Goal: Task Accomplishment & Management: Use online tool/utility

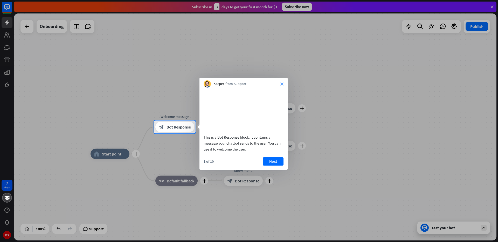
click at [282, 85] on icon "close" at bounding box center [281, 83] width 3 height 3
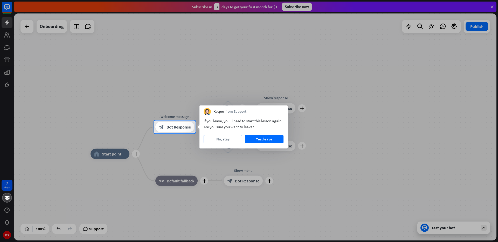
click at [230, 138] on button "No, stay" at bounding box center [223, 139] width 39 height 8
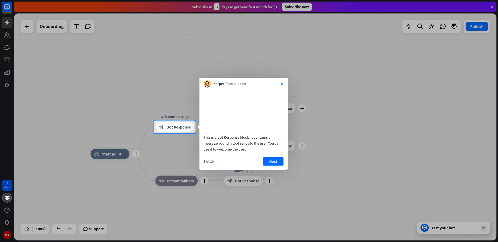
click at [282, 83] on icon "close" at bounding box center [281, 83] width 3 height 3
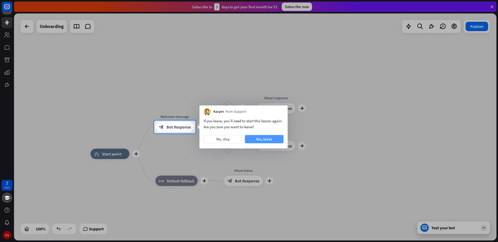
click at [269, 140] on button "Yes, leave" at bounding box center [264, 139] width 39 height 8
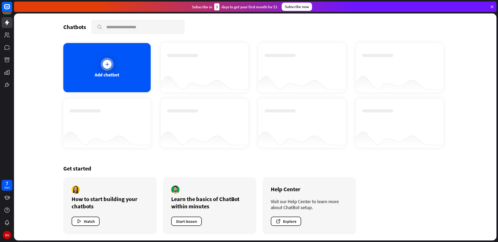
click at [124, 65] on div "Add chatbot" at bounding box center [106, 67] width 87 height 49
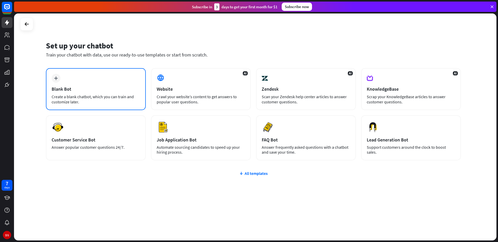
click at [103, 98] on div "Create a blank chatbot, which you can train and customize later." at bounding box center [96, 99] width 88 height 10
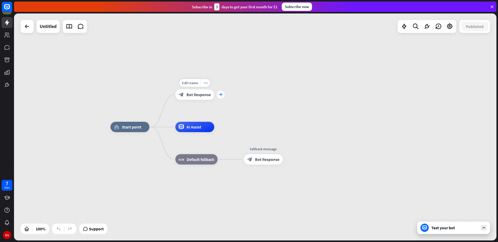
click at [221, 95] on icon "plus" at bounding box center [221, 95] width 4 height 4
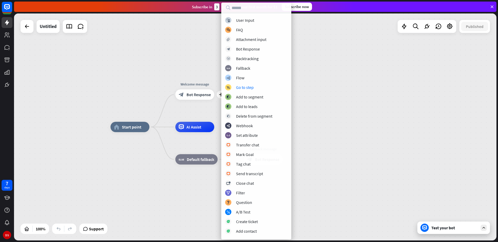
click at [389, 91] on div "home_2 Start point plus Welcome message block_bot_response Bot Response AI Assi…" at bounding box center [255, 126] width 482 height 227
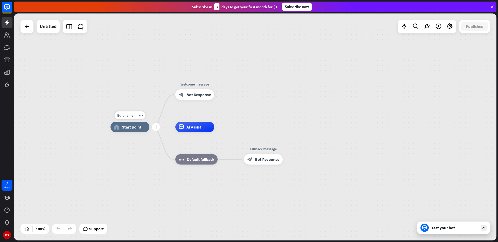
click at [139, 129] on span "Start point" at bounding box center [131, 126] width 19 height 5
click at [122, 115] on span "Edit name" at bounding box center [125, 115] width 16 height 5
click at [140, 128] on span "Start point" at bounding box center [131, 126] width 19 height 5
click at [156, 130] on div "plus" at bounding box center [156, 127] width 8 height 8
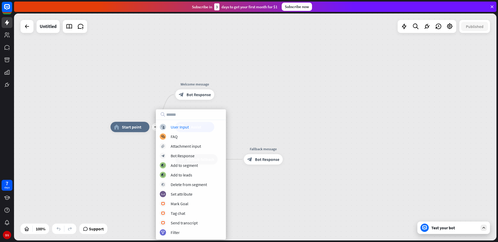
click at [245, 98] on div "plus home_2 Start point Welcome message block_bot_response Bot Response AI Assi…" at bounding box center [255, 126] width 482 height 227
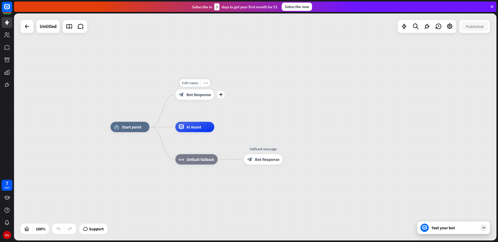
click at [207, 94] on span "Bot Response" at bounding box center [198, 94] width 24 height 5
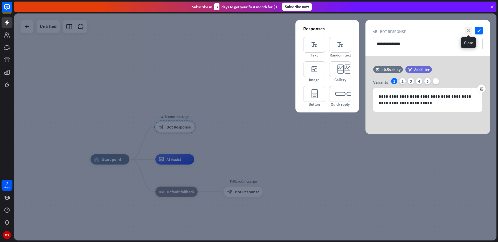
click at [465, 30] on icon "close" at bounding box center [469, 31] width 8 height 8
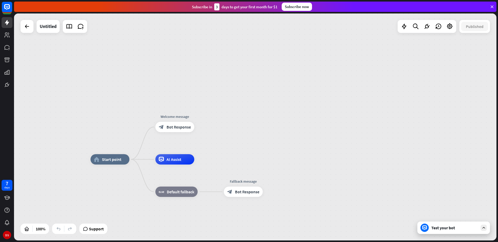
click at [251, 114] on div "home_2 Start point Welcome message block_bot_response Bot Response AI Assist bl…" at bounding box center [255, 126] width 482 height 227
click at [200, 127] on icon "plus" at bounding box center [201, 127] width 4 height 4
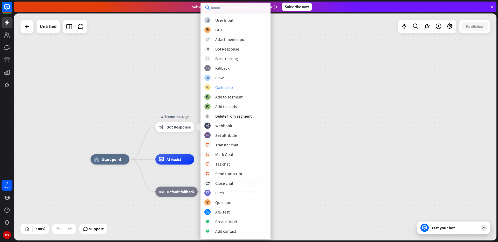
click at [229, 90] on div "block_goto Go to step" at bounding box center [235, 87] width 62 height 6
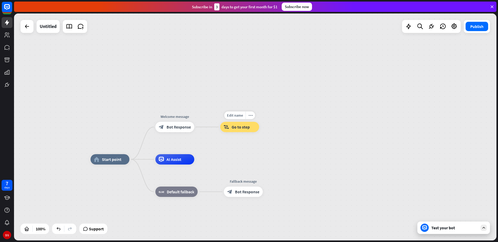
click at [244, 125] on span "Go to step" at bounding box center [241, 126] width 18 height 5
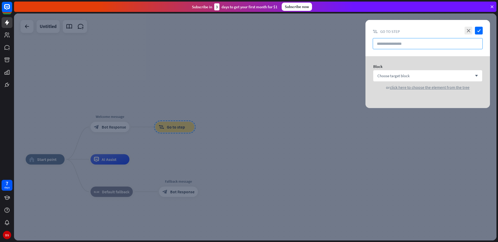
click at [409, 42] on input "text" at bounding box center [428, 43] width 110 height 11
click at [412, 76] on div "Choose target block arrow_down" at bounding box center [427, 75] width 109 height 11
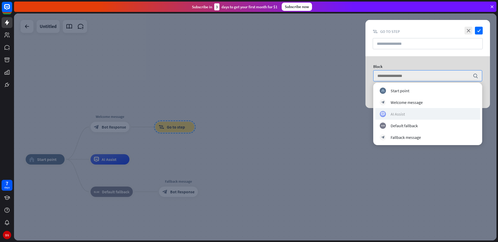
click at [408, 114] on div "AI Assist" at bounding box center [428, 114] width 96 height 6
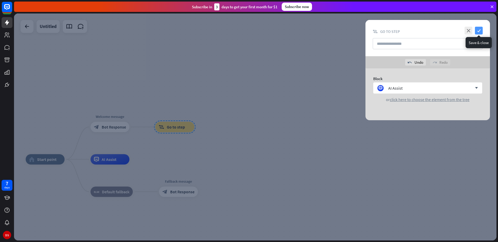
click at [482, 28] on icon "check" at bounding box center [479, 31] width 8 height 8
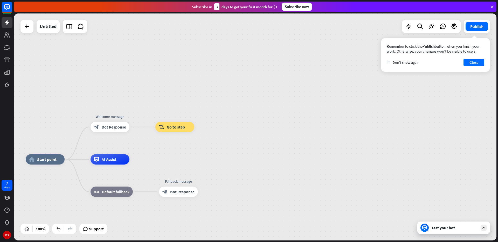
click at [224, 129] on div "home_2 Start point Welcome message block_bot_response Bot Response Edit name mo…" at bounding box center [255, 126] width 482 height 227
click at [137, 129] on icon "plus" at bounding box center [136, 127] width 4 height 4
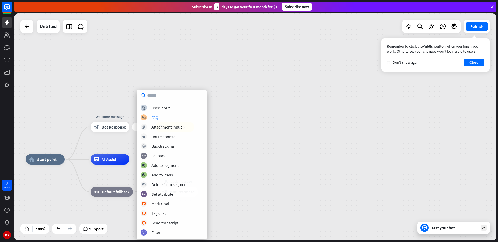
click at [163, 120] on div "block_faq FAQ" at bounding box center [172, 117] width 62 height 6
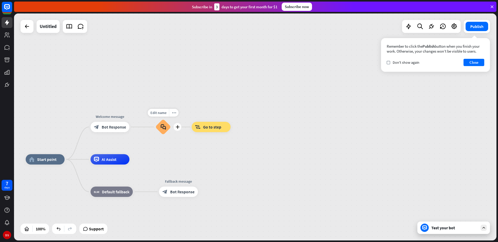
click at [165, 128] on icon "block_faq" at bounding box center [163, 127] width 5 height 6
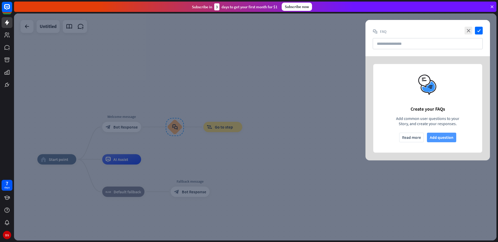
click at [434, 140] on button "Add question" at bounding box center [441, 138] width 29 height 10
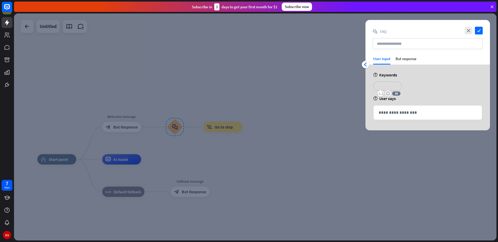
click at [387, 88] on p "**********" at bounding box center [387, 86] width 21 height 6
click at [413, 94] on div "**********" at bounding box center [428, 88] width 112 height 13
click at [406, 60] on div "Bot response" at bounding box center [406, 60] width 21 height 8
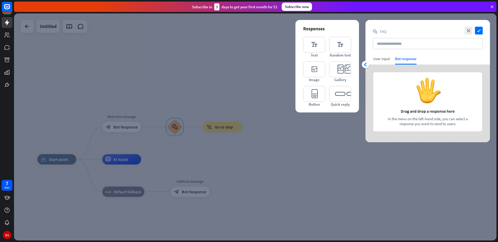
click at [386, 60] on div "User input" at bounding box center [381, 58] width 17 height 5
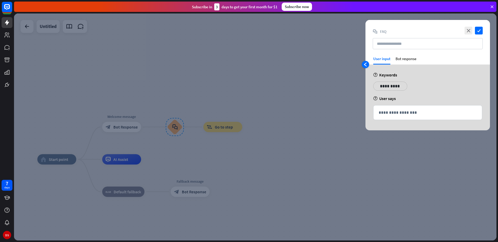
click at [365, 64] on icon "arrowhead_left" at bounding box center [365, 65] width 4 height 4
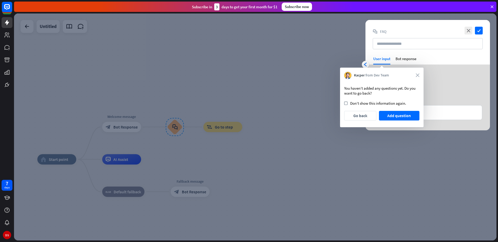
click at [418, 73] on div "Kacper from Dev Team close" at bounding box center [381, 75] width 75 height 10
click at [418, 74] on icon "close" at bounding box center [418, 76] width 4 height 4
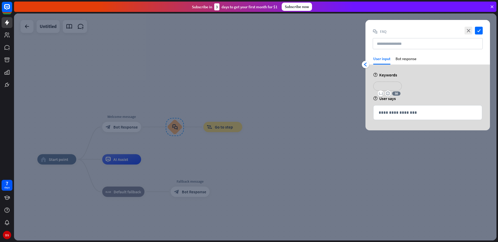
click at [397, 85] on p "**********" at bounding box center [387, 86] width 21 height 6
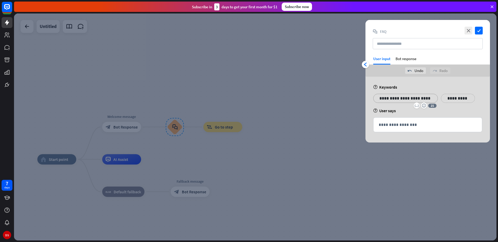
click at [454, 99] on p "**********" at bounding box center [458, 98] width 26 height 6
click at [419, 111] on div "help User says" at bounding box center [427, 110] width 109 height 5
click at [405, 61] on div "Bot response" at bounding box center [406, 60] width 21 height 8
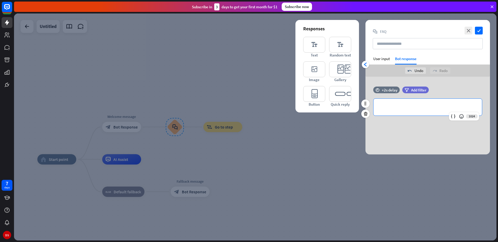
click at [422, 109] on p "**********" at bounding box center [428, 107] width 98 height 6
click at [236, 86] on div at bounding box center [255, 126] width 482 height 227
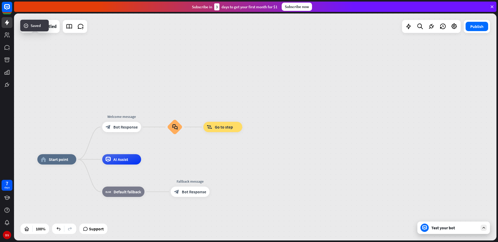
click at [493, 10] on div "Subscribe [DATE] to get your first month for $1 Subscribe now" at bounding box center [255, 7] width 482 height 10
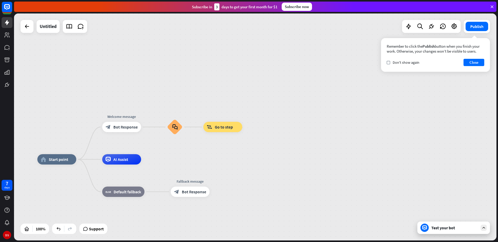
click at [491, 5] on icon at bounding box center [492, 6] width 5 height 5
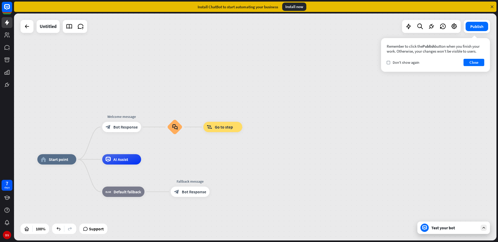
click at [491, 6] on icon at bounding box center [492, 6] width 5 height 5
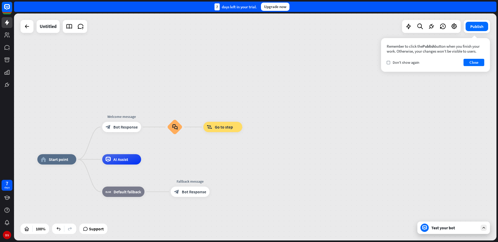
click at [492, 8] on div "7 days left in your trial. Upgrade now" at bounding box center [255, 7] width 482 height 10
click at [493, 8] on div "7 days left in your trial. Upgrade now" at bounding box center [255, 7] width 482 height 10
click at [9, 10] on rect at bounding box center [6, 6] width 11 height 11
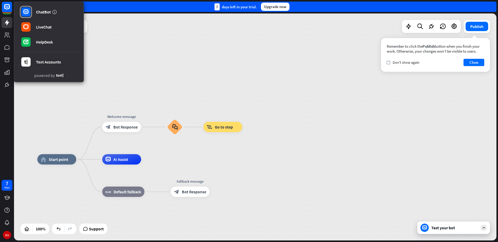
click at [139, 56] on div "home_2 Start point Welcome message block_bot_response Bot Response block_faq bl…" at bounding box center [255, 126] width 482 height 227
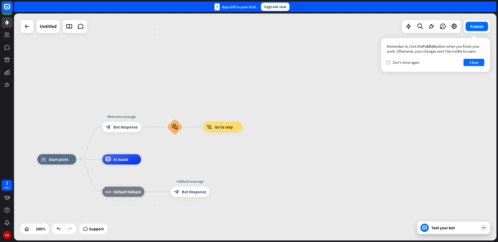
click at [8, 8] on icon at bounding box center [7, 7] width 6 height 6
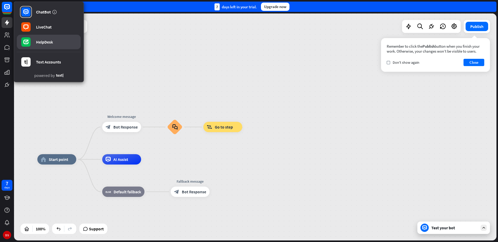
click at [49, 45] on link "HelpDesk" at bounding box center [49, 42] width 64 height 15
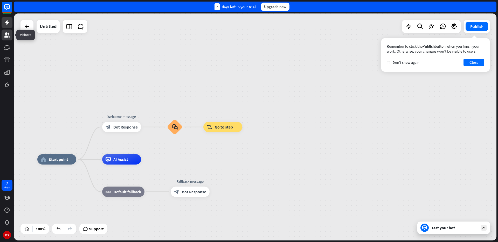
click at [5, 36] on icon at bounding box center [6, 34] width 5 height 5
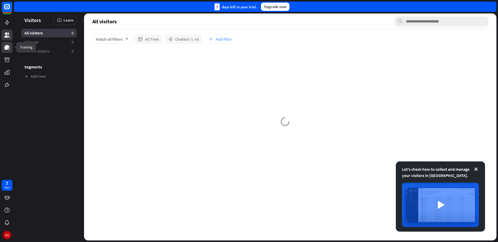
click at [9, 47] on icon at bounding box center [6, 47] width 5 height 5
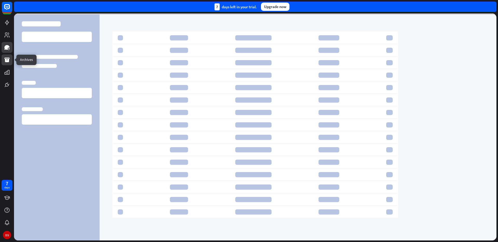
click at [10, 61] on icon at bounding box center [7, 60] width 6 height 6
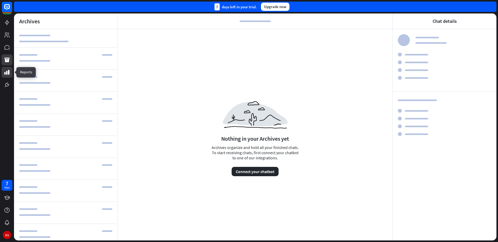
click at [11, 72] on link at bounding box center [7, 72] width 11 height 11
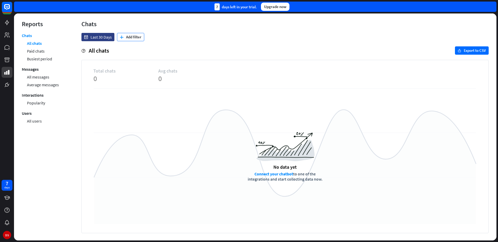
click at [133, 38] on button "plus Add filter" at bounding box center [130, 37] width 27 height 8
click at [197, 46] on div "help All chats export Export to CSV" at bounding box center [284, 50] width 407 height 8
click at [42, 53] on link "Paid chats" at bounding box center [36, 51] width 18 height 8
